Goal: Entertainment & Leisure: Consume media (video, audio)

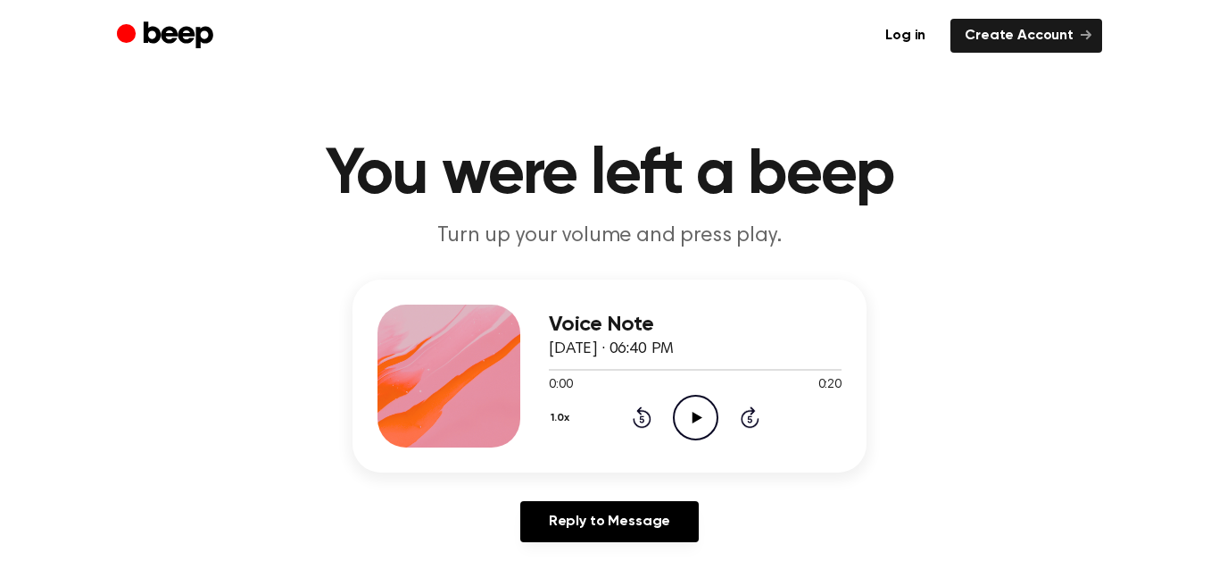
click at [705, 418] on icon "Play Audio" at bounding box center [696, 418] width 46 height 46
click at [705, 408] on icon "Play Audio" at bounding box center [696, 418] width 46 height 46
click at [680, 404] on icon "Play Audio" at bounding box center [696, 418] width 46 height 46
click at [700, 412] on icon "Play Audio" at bounding box center [696, 418] width 46 height 46
click at [693, 420] on icon at bounding box center [697, 418] width 10 height 12
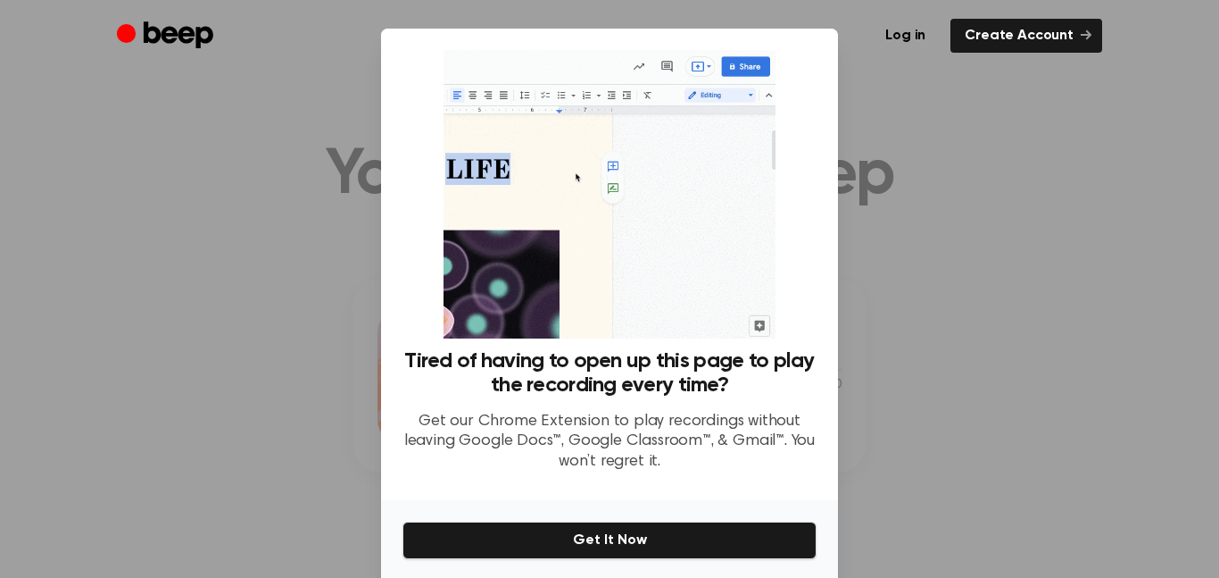
click at [839, 124] on div at bounding box center [609, 289] width 1219 height 578
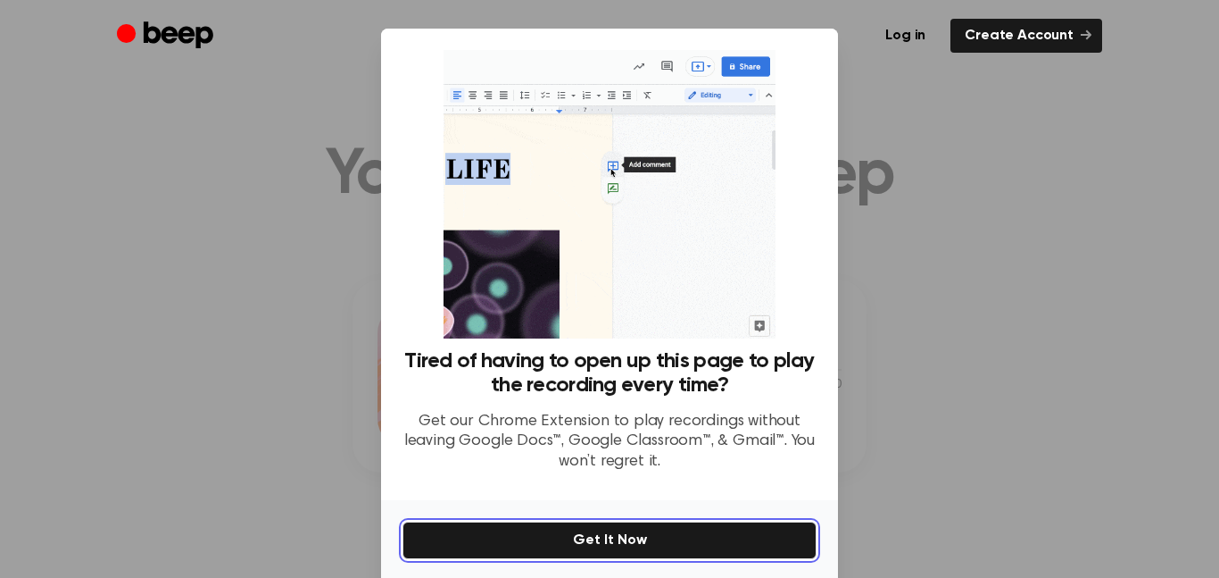
click at [679, 529] on button "Get It Now" at bounding box center [610, 539] width 414 height 37
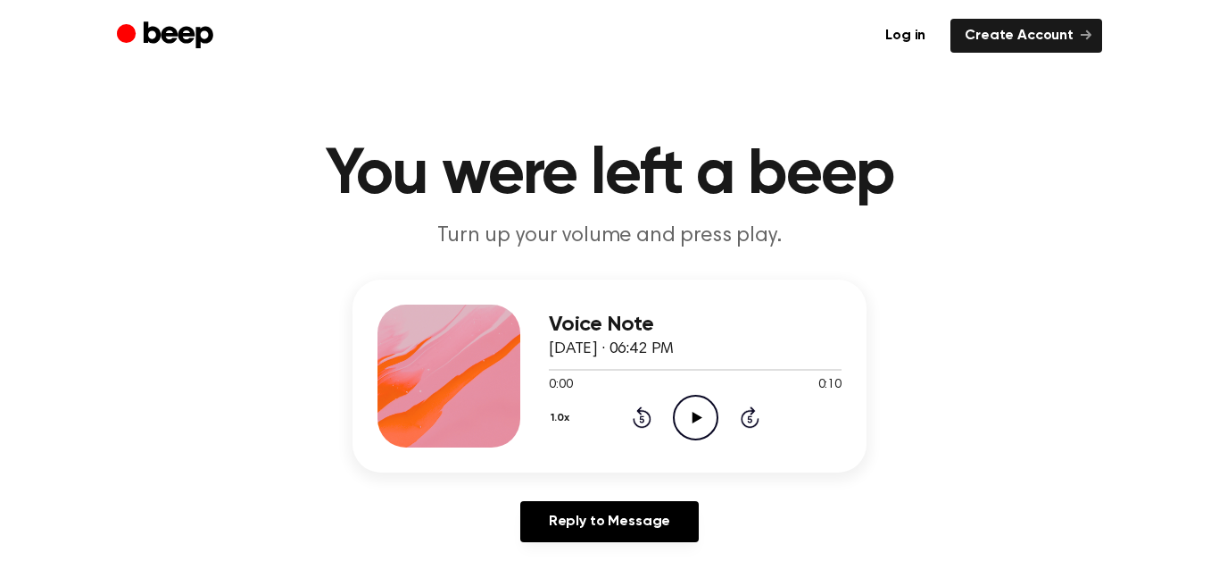
click at [694, 427] on icon "Play Audio" at bounding box center [696, 418] width 46 height 46
click at [711, 416] on icon "Play Audio" at bounding box center [696, 418] width 46 height 46
click at [703, 404] on icon "Play Audio" at bounding box center [696, 418] width 46 height 46
click at [689, 398] on icon "Play Audio" at bounding box center [696, 418] width 46 height 46
click at [689, 405] on icon "Play Audio" at bounding box center [696, 418] width 46 height 46
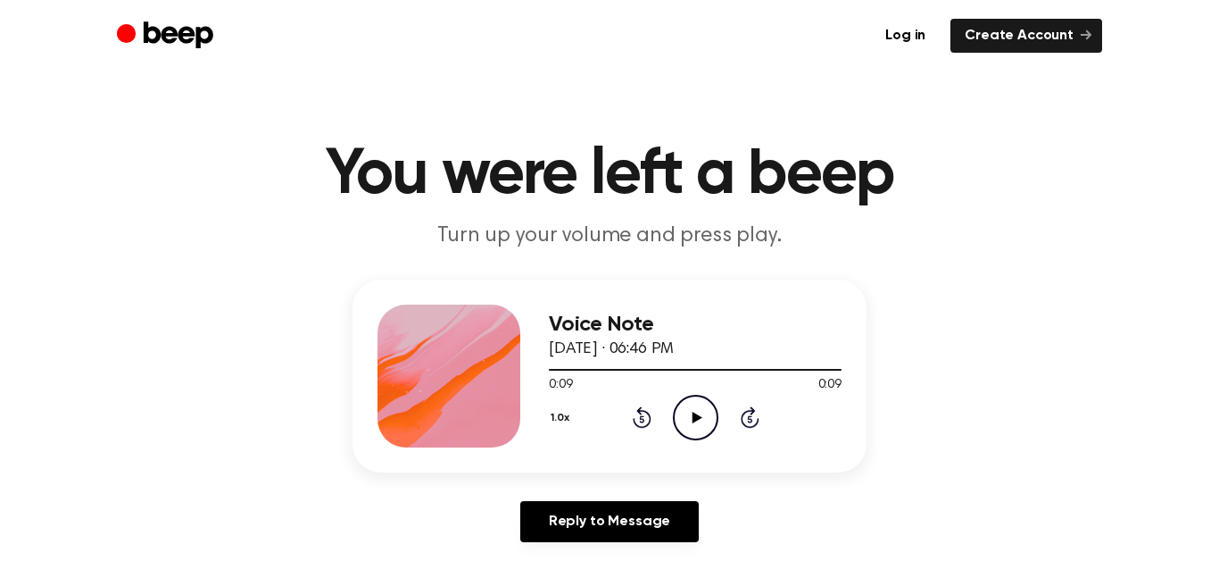
click at [706, 421] on icon "Play Audio" at bounding box center [696, 418] width 46 height 46
click at [702, 424] on icon "Play Audio" at bounding box center [696, 418] width 46 height 46
click at [696, 428] on icon "Play Audio" at bounding box center [696, 418] width 46 height 46
click at [699, 416] on icon at bounding box center [697, 418] width 10 height 12
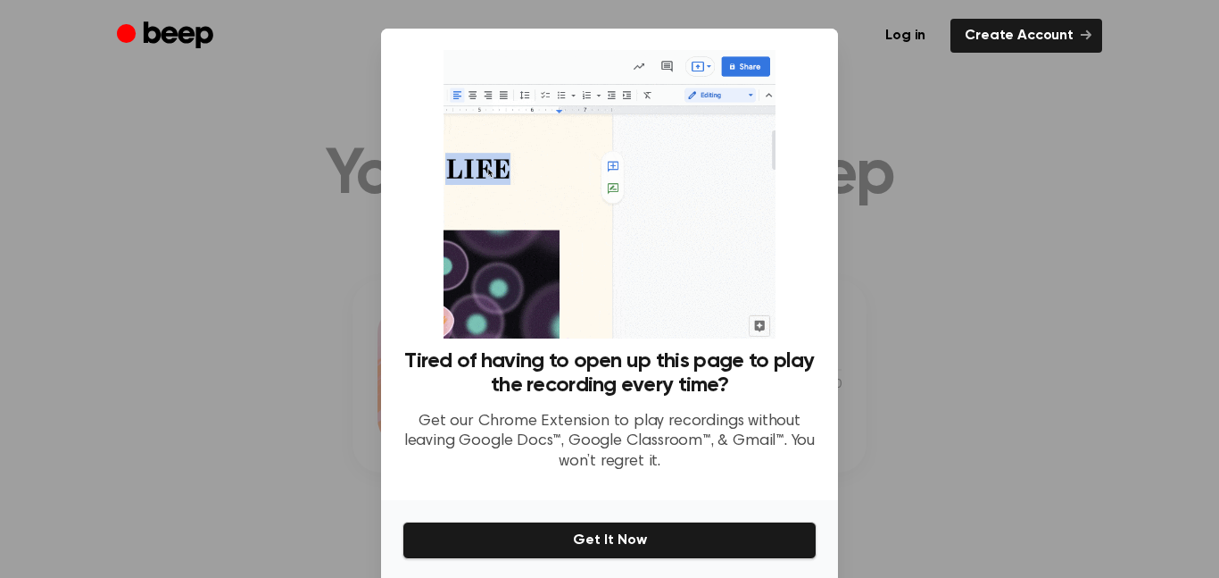
click at [890, 381] on div at bounding box center [609, 289] width 1219 height 578
click at [979, 40] on link "Create Account" at bounding box center [1027, 36] width 152 height 34
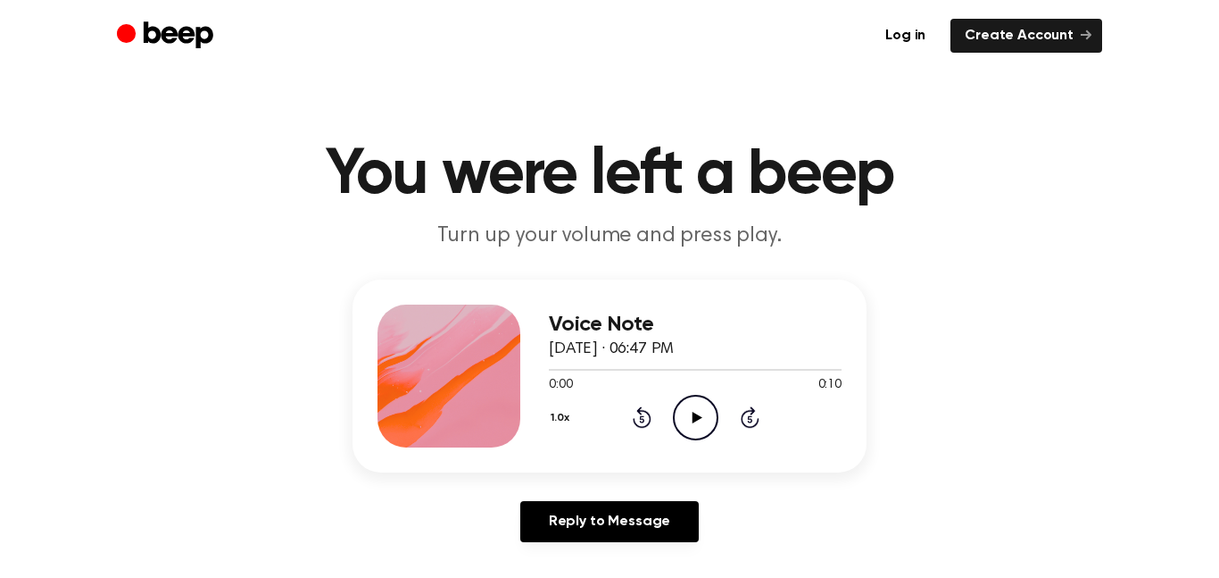
click at [703, 426] on icon "Play Audio" at bounding box center [696, 418] width 46 height 46
click at [742, 468] on div "Voice Note [DATE] · 06:47 PM 0:00 0:11 Your browser does not support the [objec…" at bounding box center [610, 375] width 514 height 193
click at [703, 426] on icon "Play Audio" at bounding box center [696, 418] width 46 height 46
